Goal: Task Accomplishment & Management: Use online tool/utility

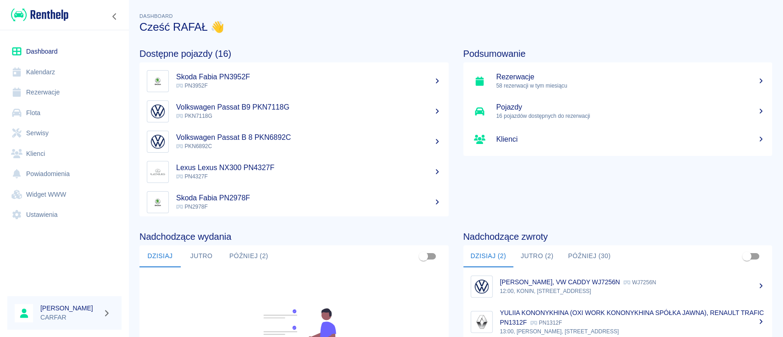
click at [47, 190] on link "Widget WWW" at bounding box center [64, 194] width 114 height 21
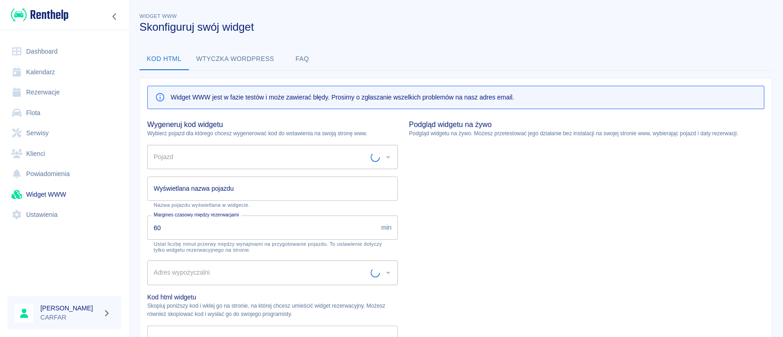
type input "Biuro - Plac Wydań - KONIN, [STREET_ADDRESS]"
type input "HYUNDAI TUCSON PN6460E - PN6460E"
type input "HYUNDAI TUCSON PN6460E"
type textarea "<script type="module" src="[URL][DOMAIN_NAME]"></script> <link rel="stylesheet"…"
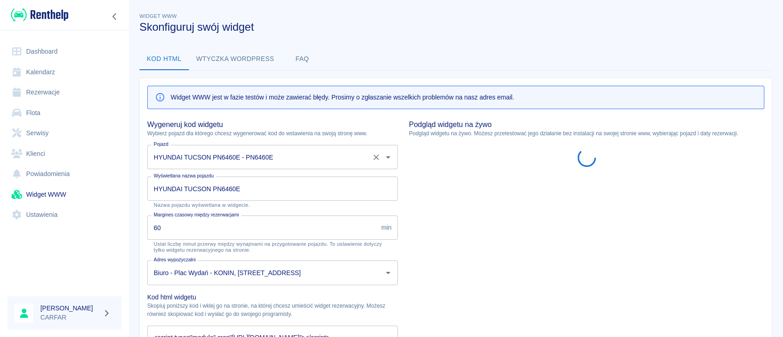
click at [276, 149] on input "HYUNDAI TUCSON PN6460E - PN6460E" at bounding box center [259, 157] width 217 height 16
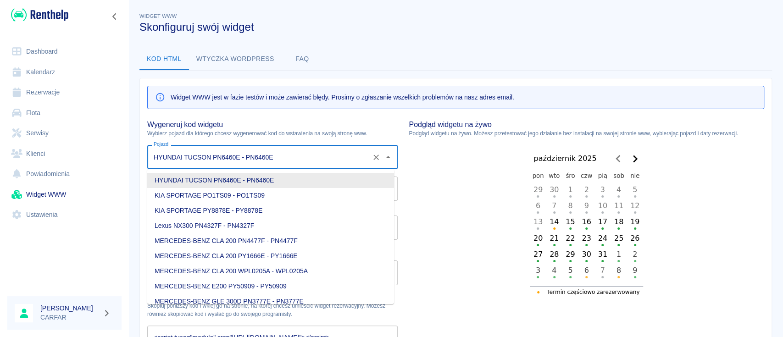
type input "a"
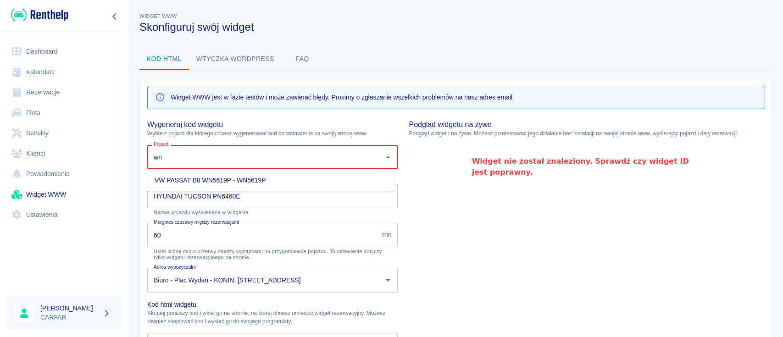
click at [294, 175] on li "VW PASSAT B8 WN5619P - WN5619P" at bounding box center [270, 180] width 247 height 15
type input "VW PASSAT B8 WN5619P - WN5619P"
type input "VW PASSAT B8 WN5619P"
type textarea "<script type="module" src="[URL][DOMAIN_NAME]"></script> <link rel="stylesheet"…"
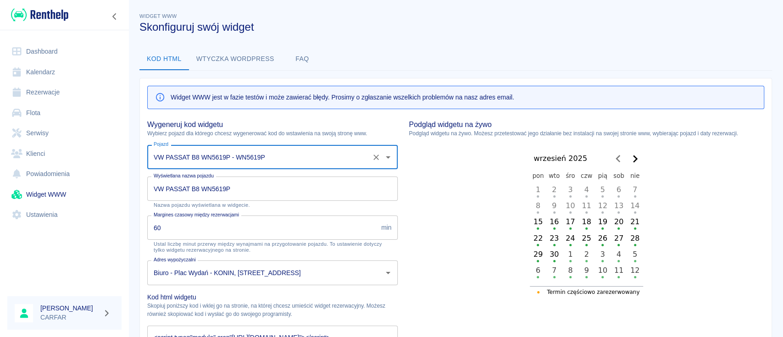
scroll to position [172, 0]
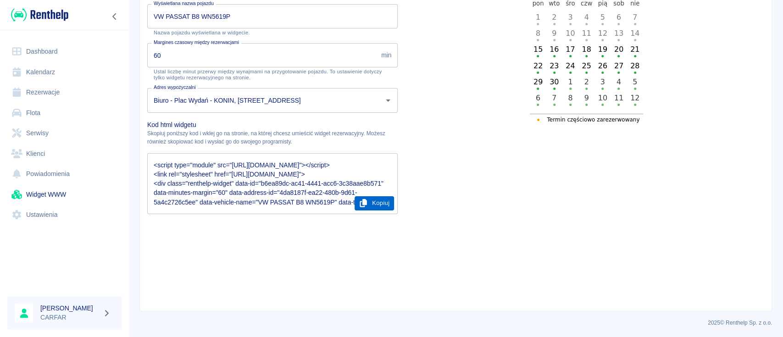
type input "VW PASSAT B8 WN5619P - WN5619P"
click at [371, 204] on button "Kopiuj" at bounding box center [375, 203] width 40 height 14
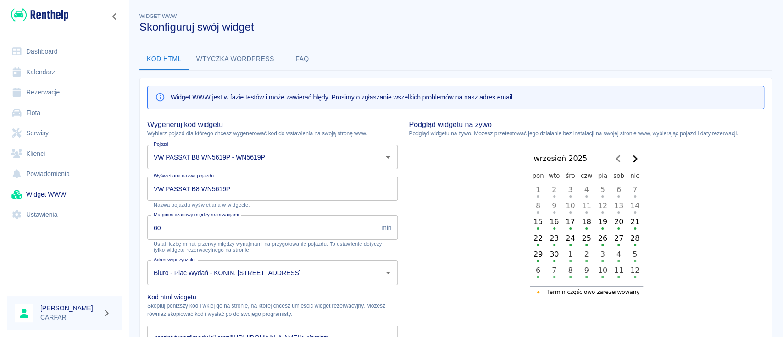
scroll to position [61, 0]
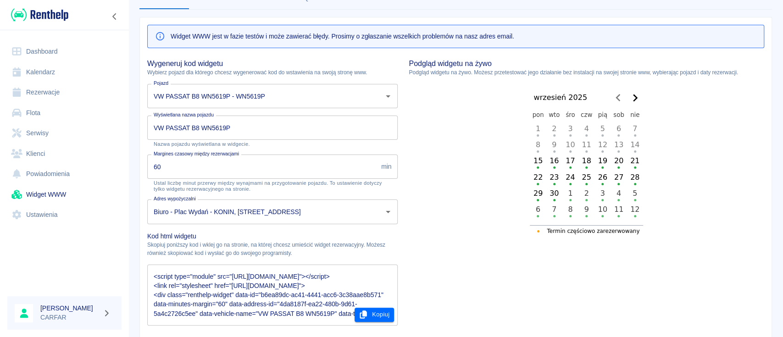
click at [55, 14] on img at bounding box center [39, 14] width 57 height 15
